Goal: Task Accomplishment & Management: Use online tool/utility

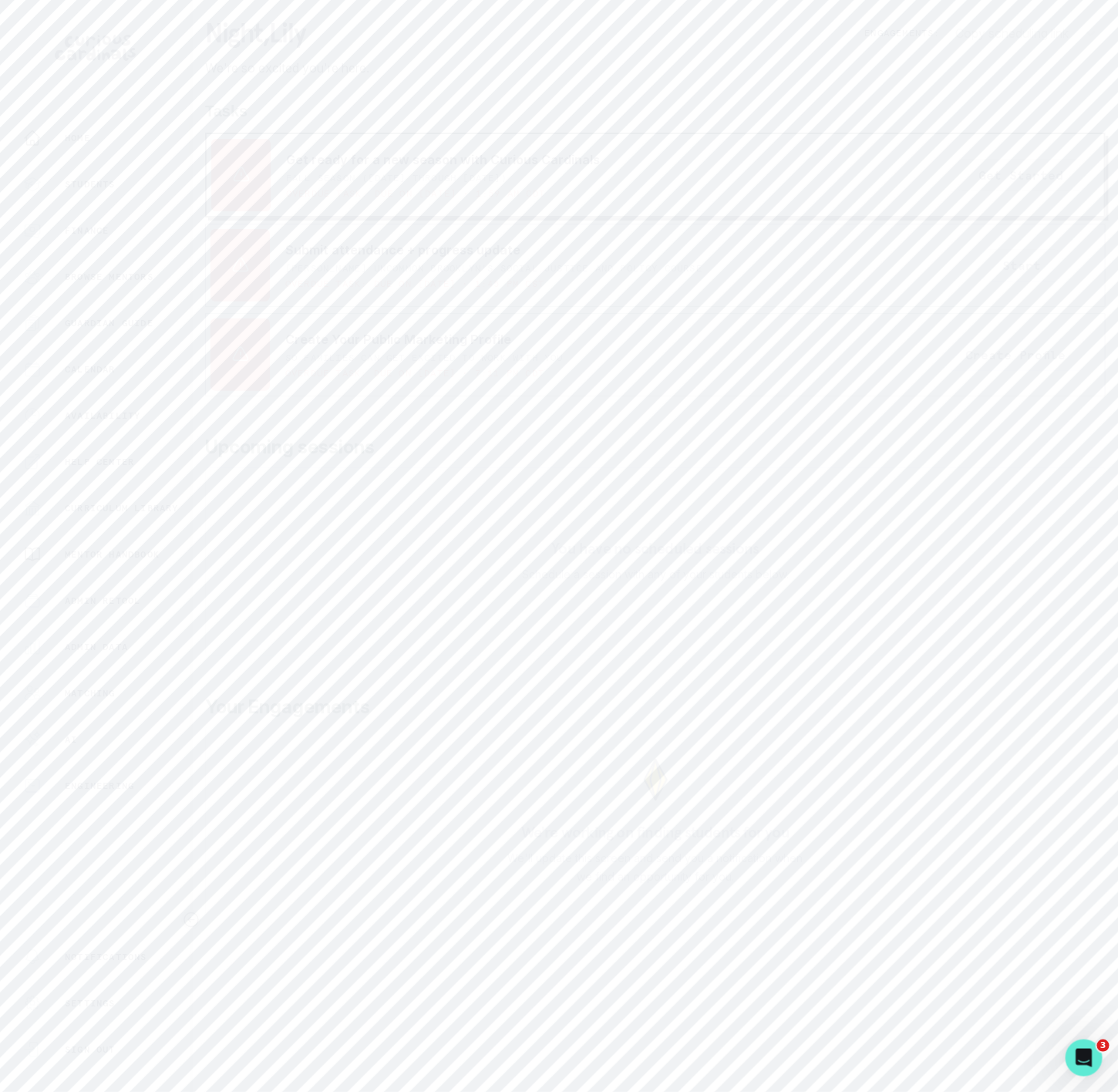
drag, startPoint x: 121, startPoint y: 646, endPoint x: 142, endPoint y: 553, distance: 95.3
click at [121, 641] on p "Admin Data" at bounding box center [97, 647] width 64 height 12
click at [289, 115] on button "Users" at bounding box center [295, 106] width 180 height 51
click at [299, 178] on input "Search user by name or email" at bounding box center [655, 177] width 876 height 39
paste input "[PERSON_NAME]"
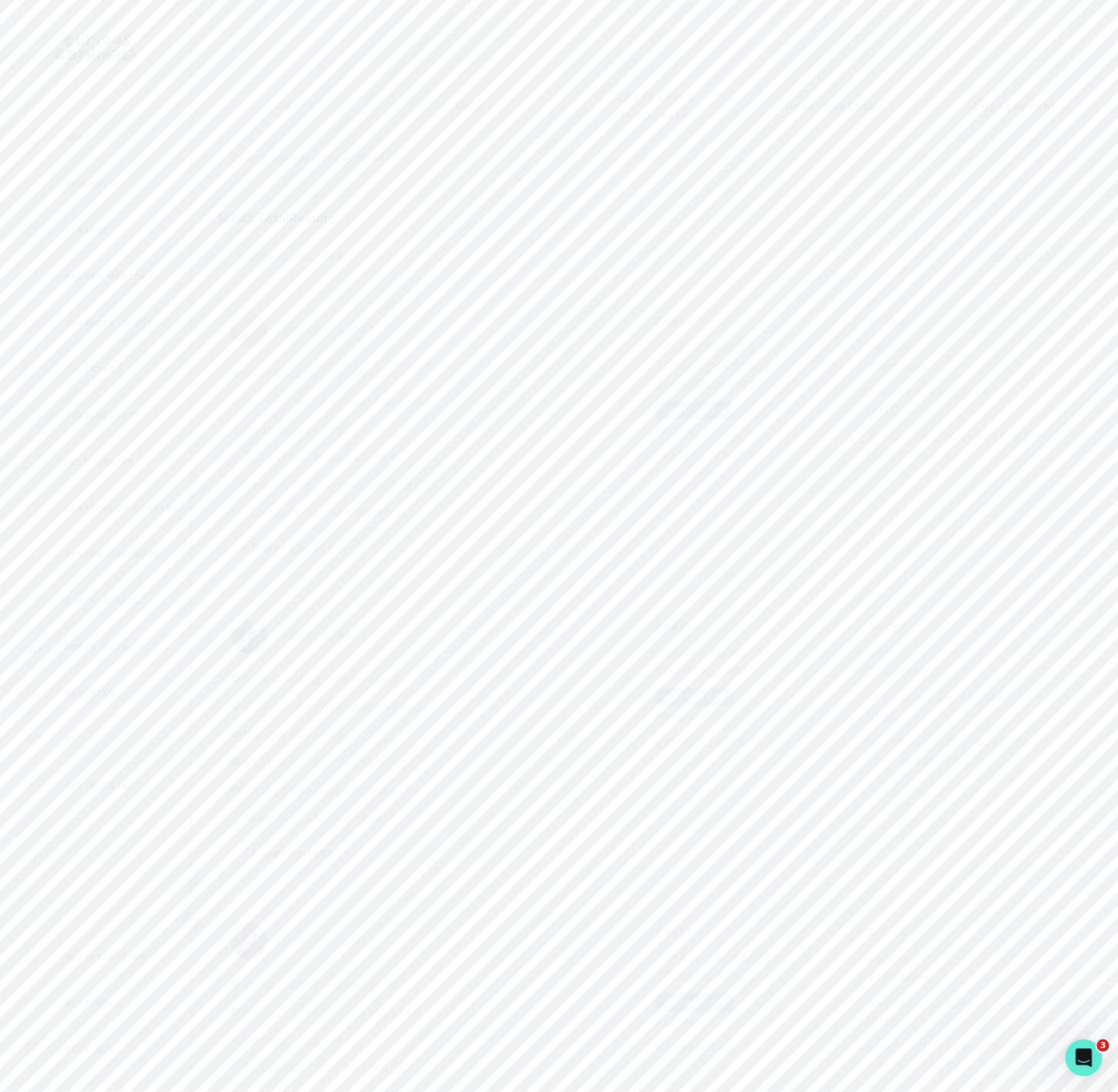
type input "[PERSON_NAME]"
click at [669, 524] on icon "Copied to clipboard" at bounding box center [667, 518] width 11 height 11
drag, startPoint x: 229, startPoint y: 560, endPoint x: 334, endPoint y: 551, distance: 105.4
click at [334, 551] on div "[PERSON_NAME] Impersonate Confirmation Are you sure? Impersonating means that w…" at bounding box center [655, 452] width 876 height 339
copy p "[PERSON_NAME]"
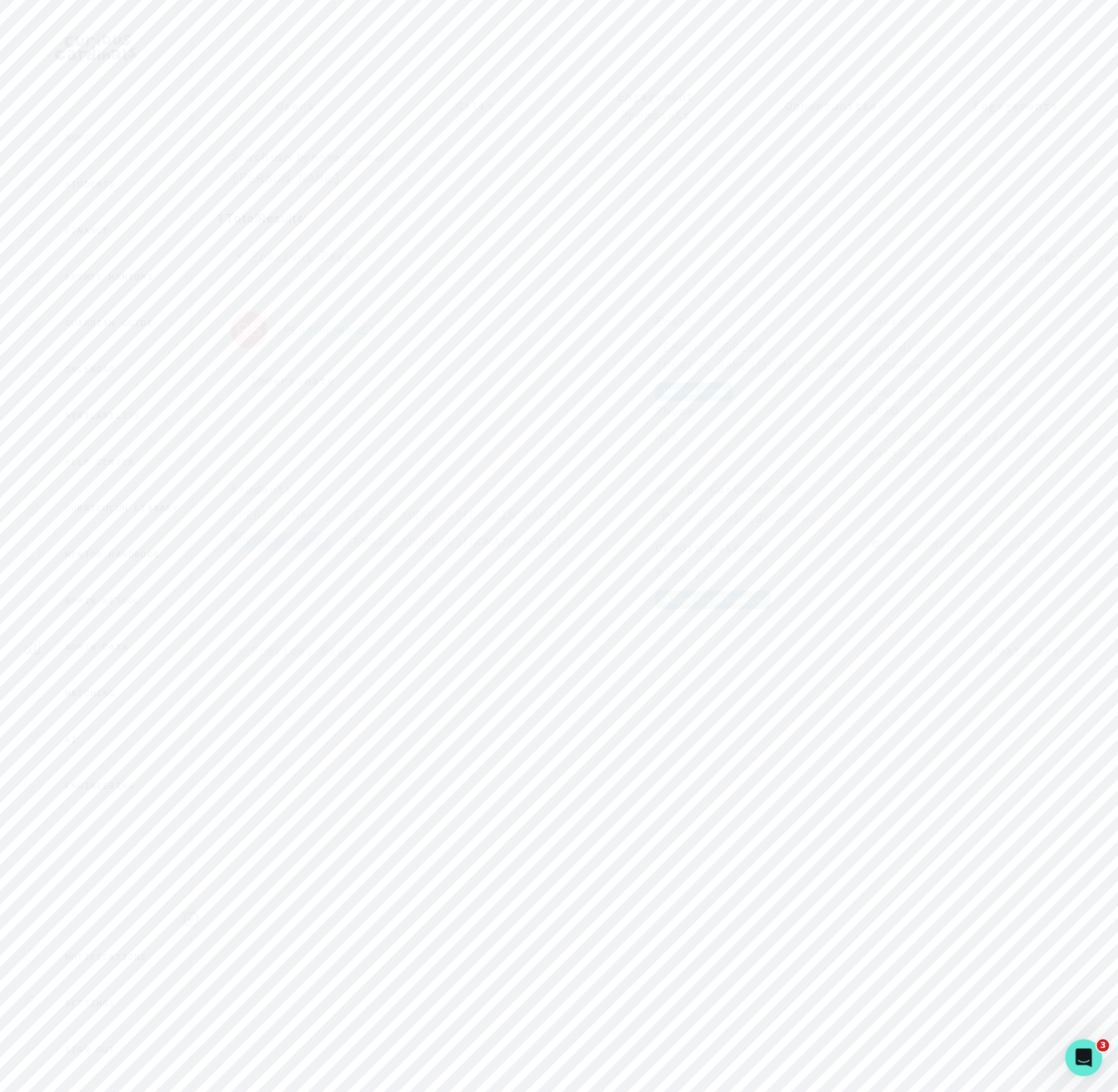
click at [974, 109] on p "Engagements" at bounding box center [1014, 106] width 85 height 19
drag, startPoint x: 518, startPoint y: 211, endPoint x: 552, endPoint y: 204, distance: 34.7
click at [518, 211] on input "Engagement Title" at bounding box center [655, 198] width 288 height 31
paste input "[PERSON_NAME]"
click button "submit" at bounding box center [0, 0] width 0 height 0
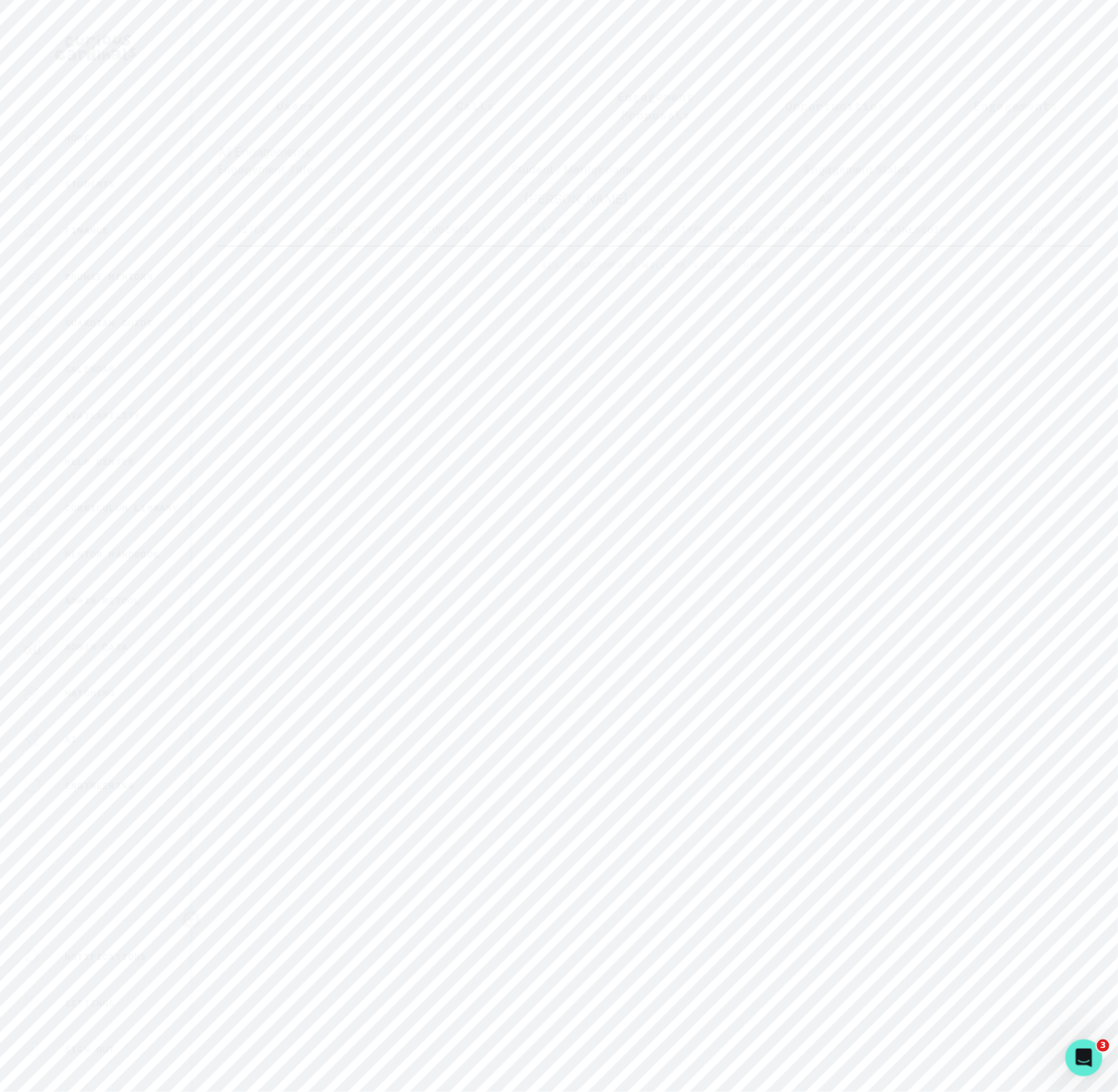
type input "[PERSON_NAME]"
click button "submit" at bounding box center [0, 0] width 0 height 0
click at [815, 417] on link "[PERSON_NAME]" at bounding box center [840, 405] width 95 height 24
click at [673, 454] on p "Engagements" at bounding box center [704, 445] width 85 height 19
click at [430, 662] on p "[PERSON_NAME]'s Product Design & AI Portfolio Project" at bounding box center [451, 652] width 392 height 37
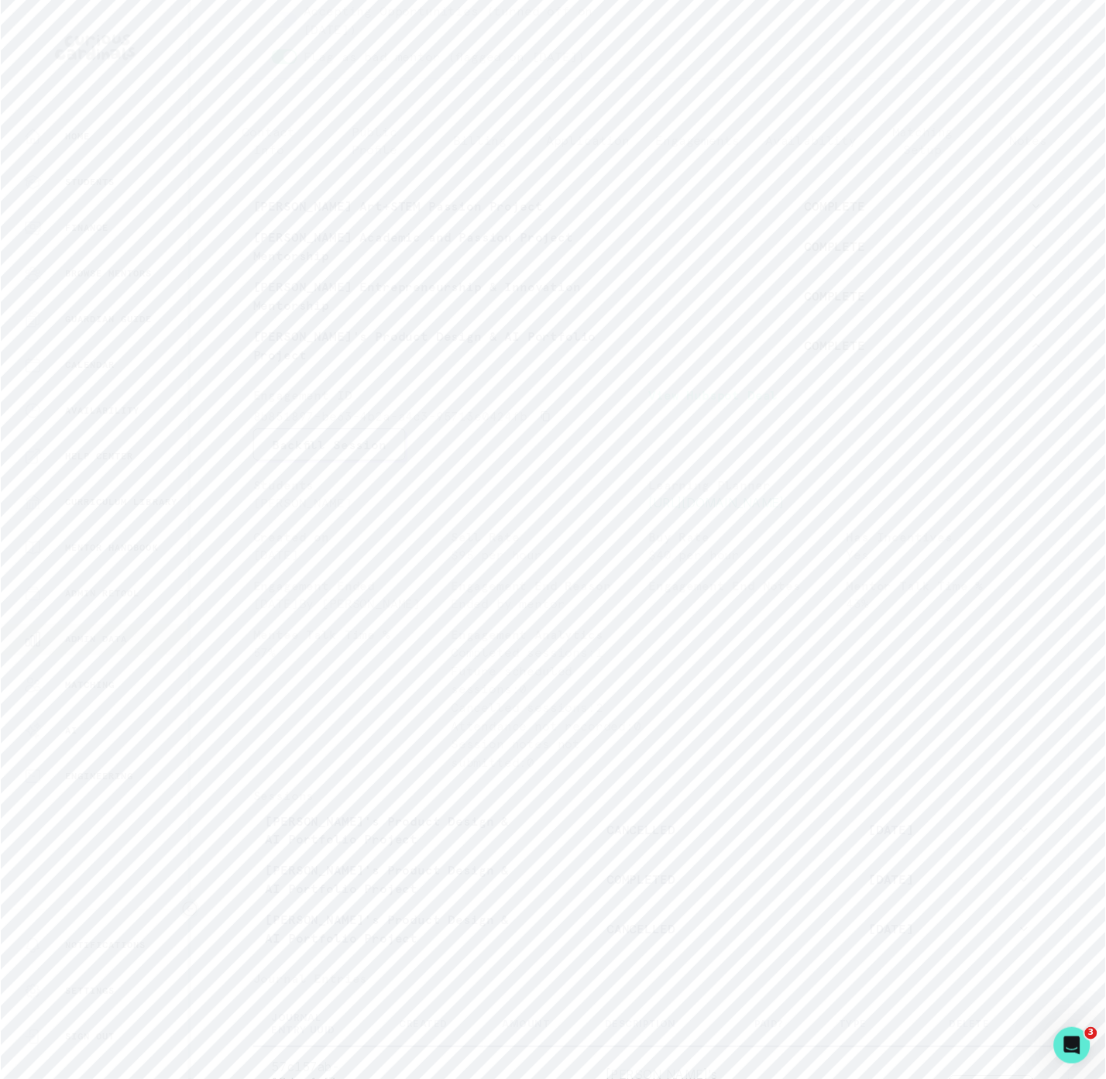
scroll to position [570, 0]
click at [112, 654] on p "Admin Data" at bounding box center [97, 650] width 64 height 12
click at [340, 198] on input "Search user by name or email" at bounding box center [658, 178] width 880 height 39
type input "[PERSON_NAME] A"
click at [325, 191] on input "[PERSON_NAME] A" at bounding box center [658, 178] width 880 height 39
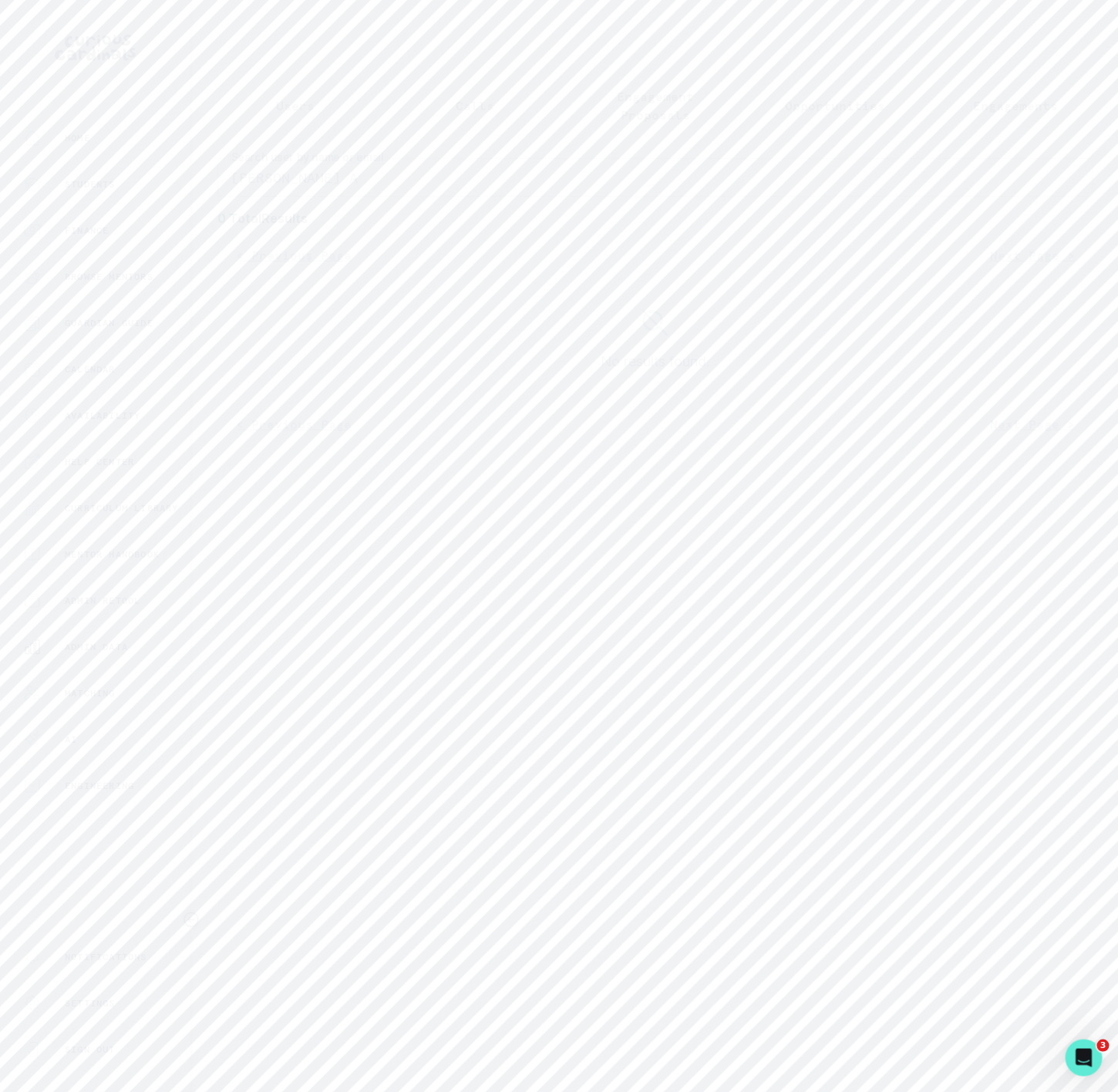
click at [283, 102] on p "Users" at bounding box center [295, 106] width 39 height 19
click at [332, 194] on input "[PERSON_NAME] A" at bounding box center [655, 177] width 876 height 39
type input "[PERSON_NAME]"
drag, startPoint x: 266, startPoint y: 193, endPoint x: 252, endPoint y: 195, distance: 14.1
click at [252, 195] on input "[PERSON_NAME]" at bounding box center [655, 177] width 876 height 39
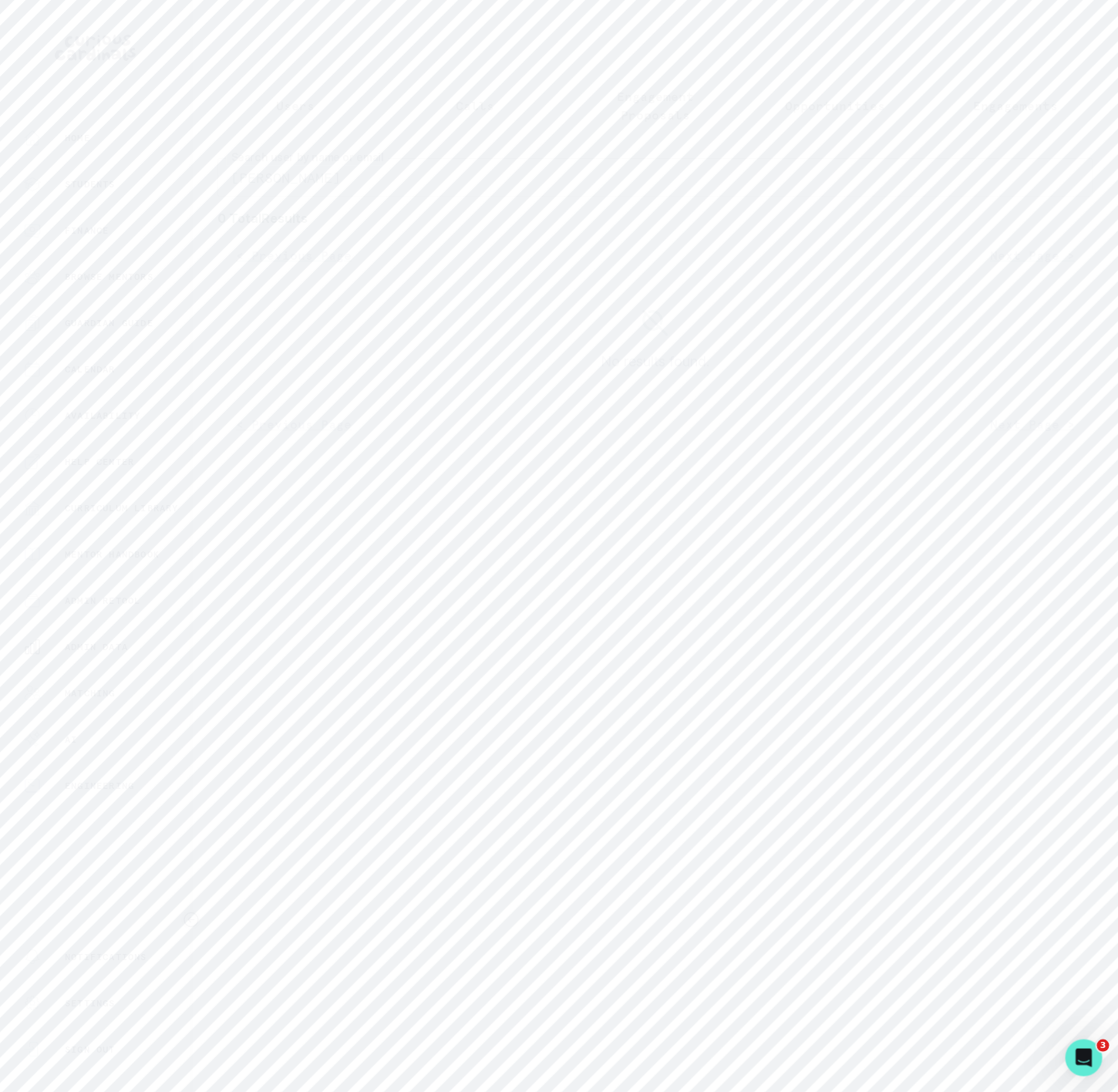
type input "[PERSON_NAME]"
click at [272, 396] on button "Impersonate" at bounding box center [293, 380] width 123 height 33
click at [349, 538] on button "Impersonate" at bounding box center [354, 546] width 101 height 31
